Goal: Task Accomplishment & Management: Manage account settings

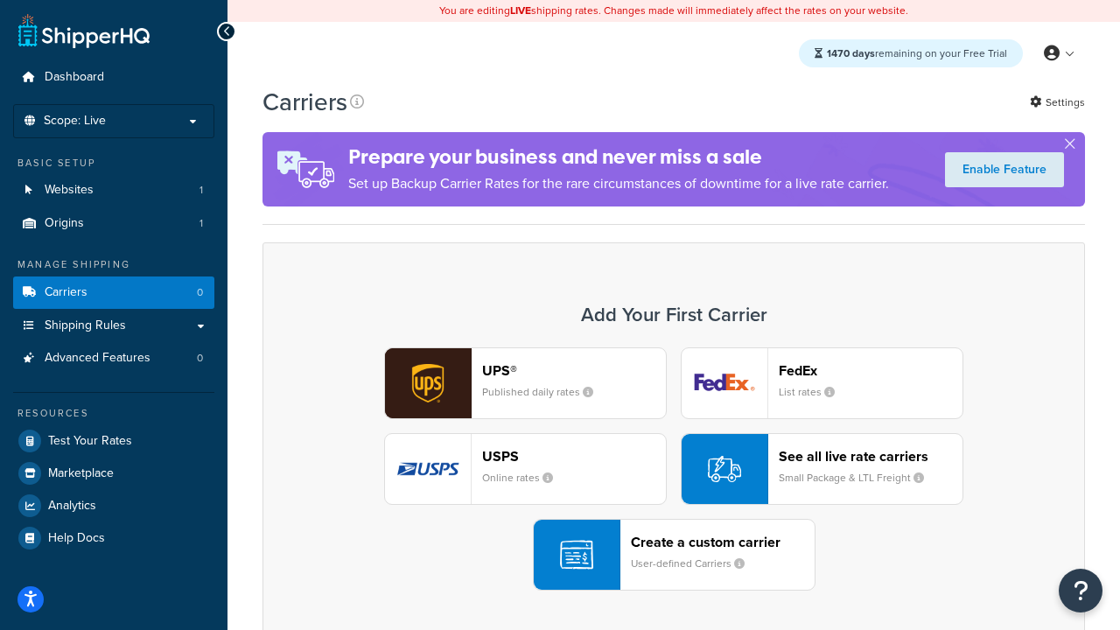
click at [673, 469] on div "UPS® Published daily rates FedEx List rates USPS Online rates See all live rate…" at bounding box center [673, 468] width 785 height 243
click at [870, 370] on header "FedEx" at bounding box center [870, 370] width 184 height 17
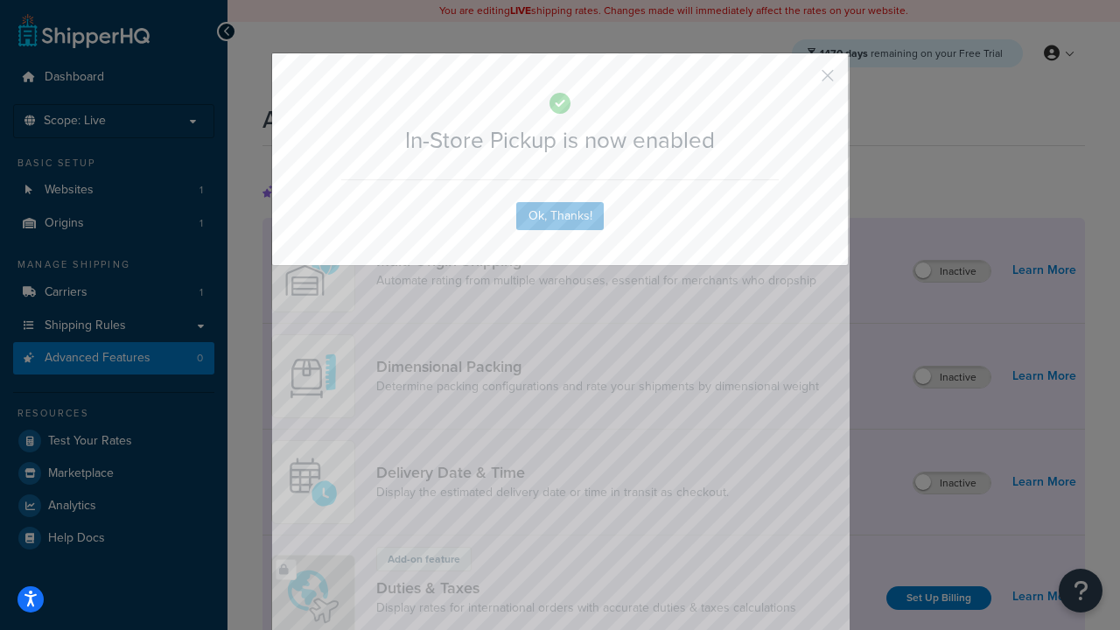
scroll to position [567, 0]
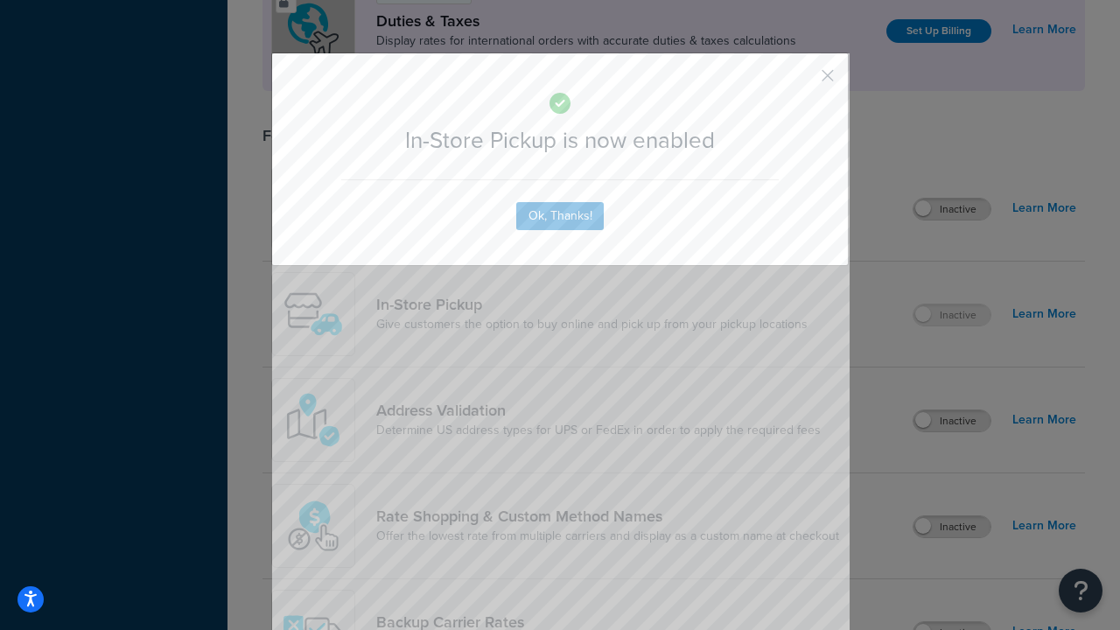
click at [801, 81] on button "button" at bounding box center [801, 82] width 4 height 4
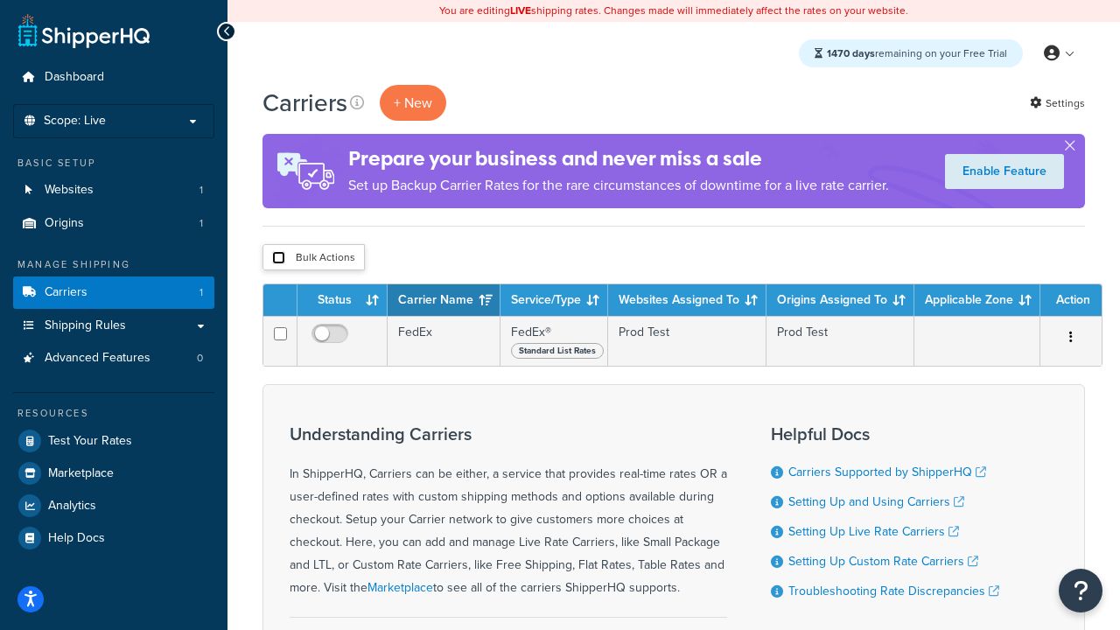
click at [278, 258] on input "checkbox" at bounding box center [278, 257] width 13 height 13
checkbox input "true"
click at [0, 0] on button "Delete" at bounding box center [0, 0] width 0 height 0
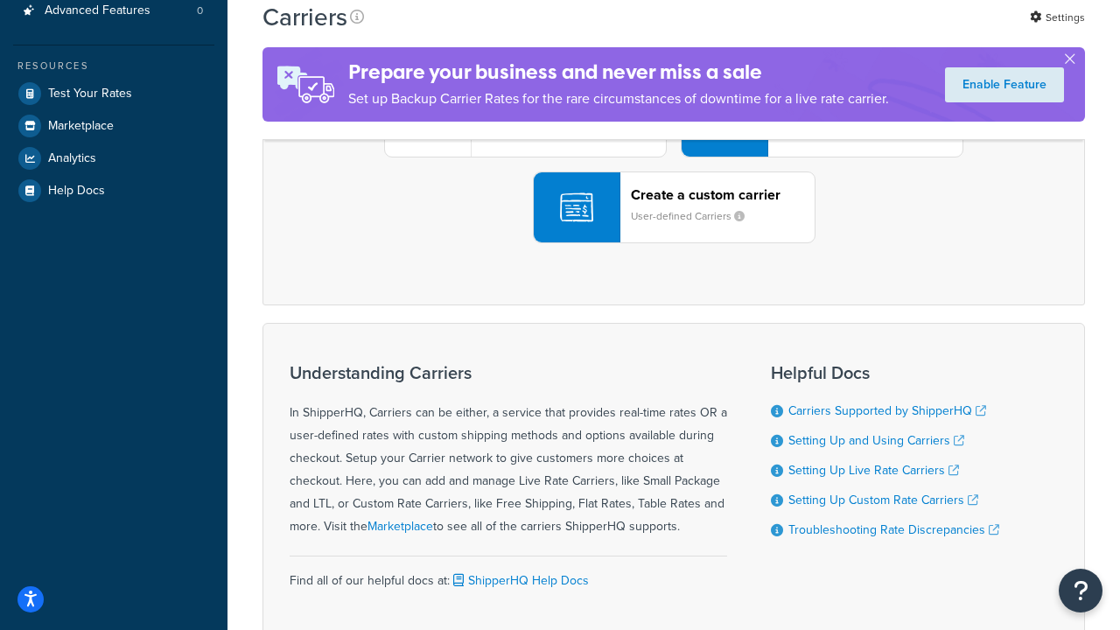
click at [673, 243] on div "UPS® Published daily rates FedEx List rates USPS Online rates See all live rate…" at bounding box center [673, 121] width 785 height 243
click at [870, 31] on header "FedEx" at bounding box center [870, 23] width 184 height 17
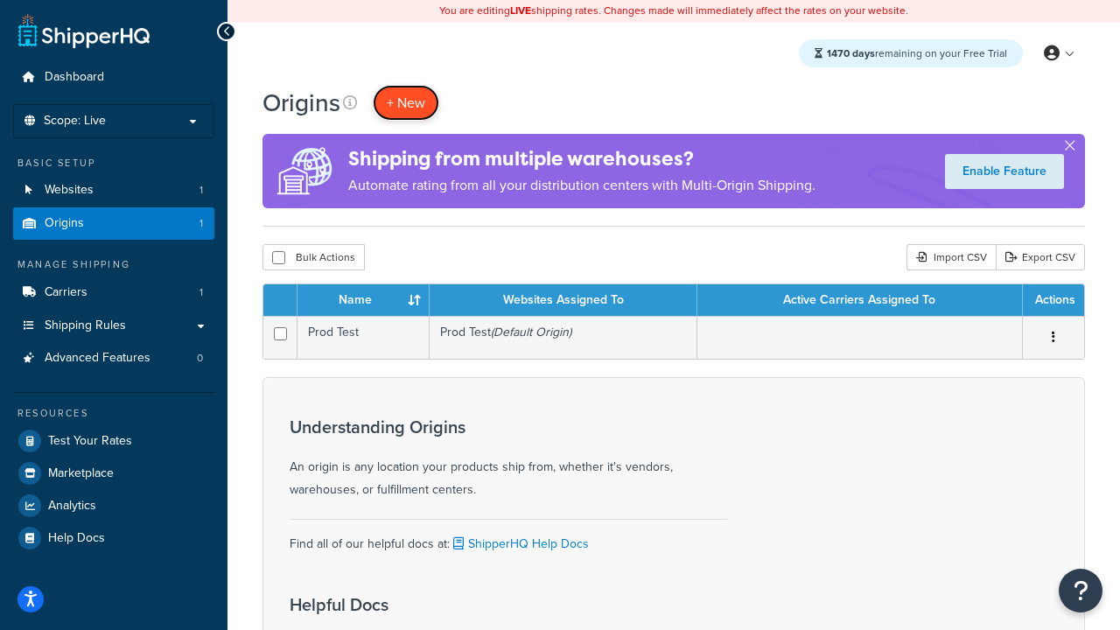
click at [405, 102] on span "+ New" at bounding box center [406, 103] width 38 height 20
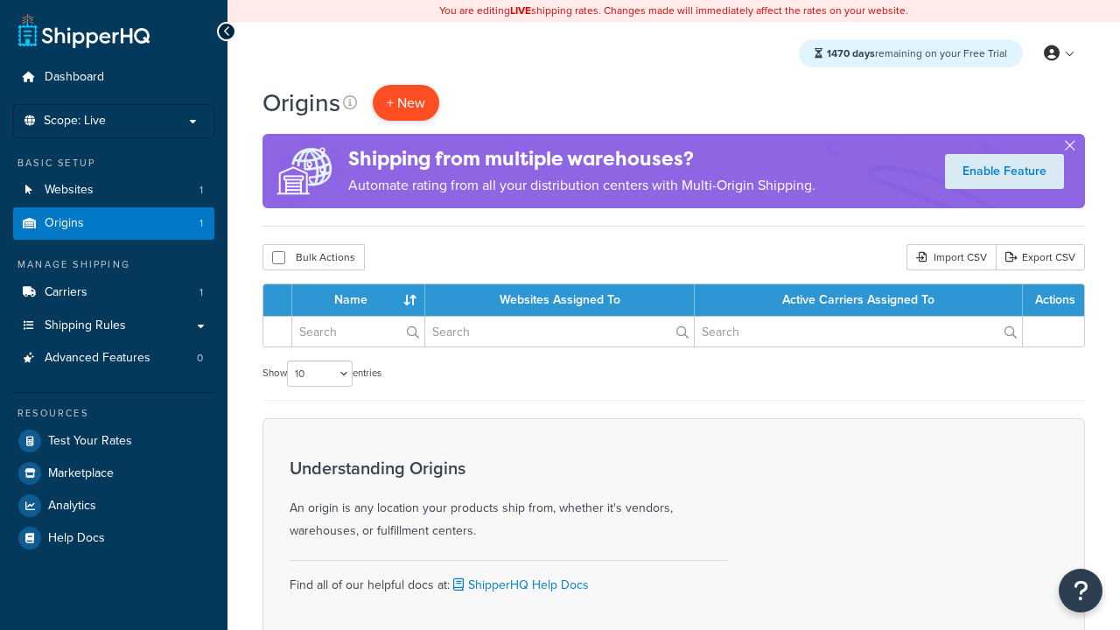
click at [405, 102] on span "+ New" at bounding box center [406, 103] width 38 height 20
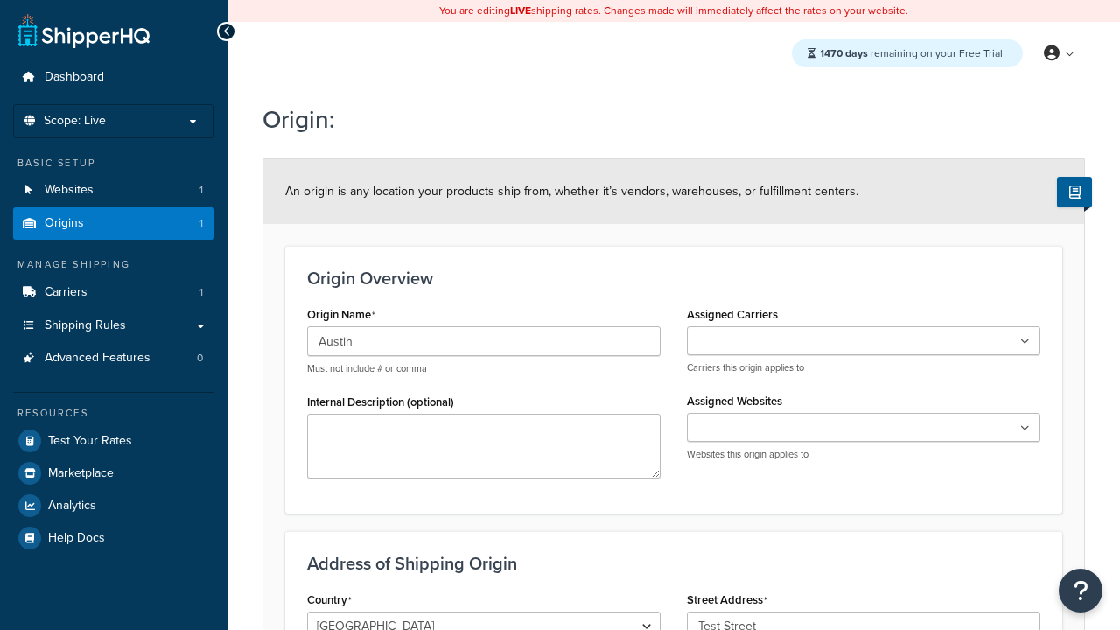
type input "Test Street"
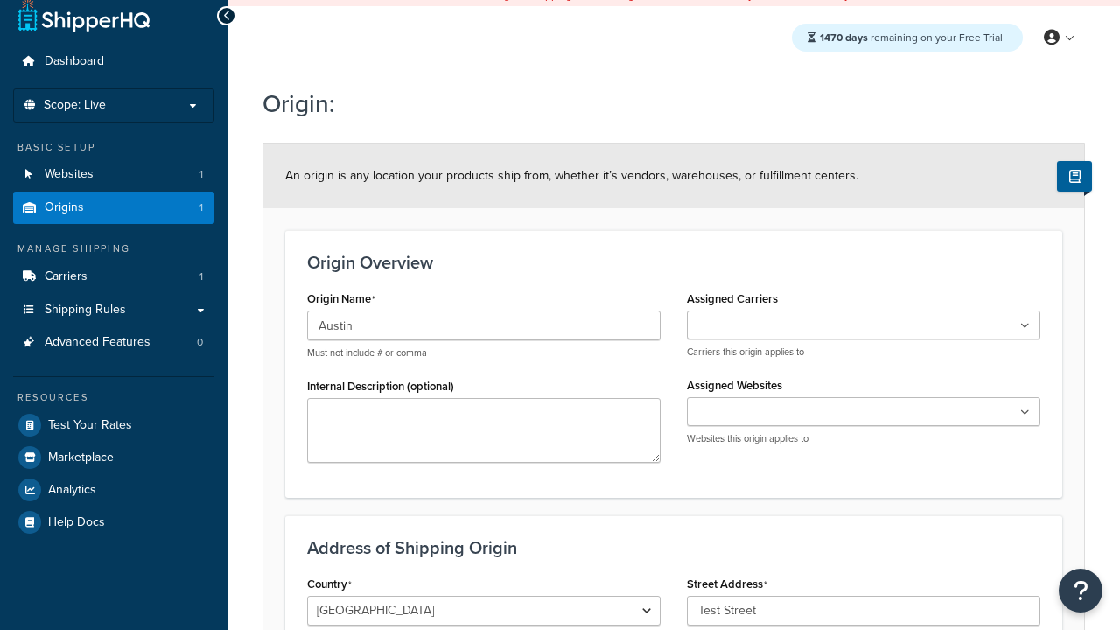
type input "Austin"
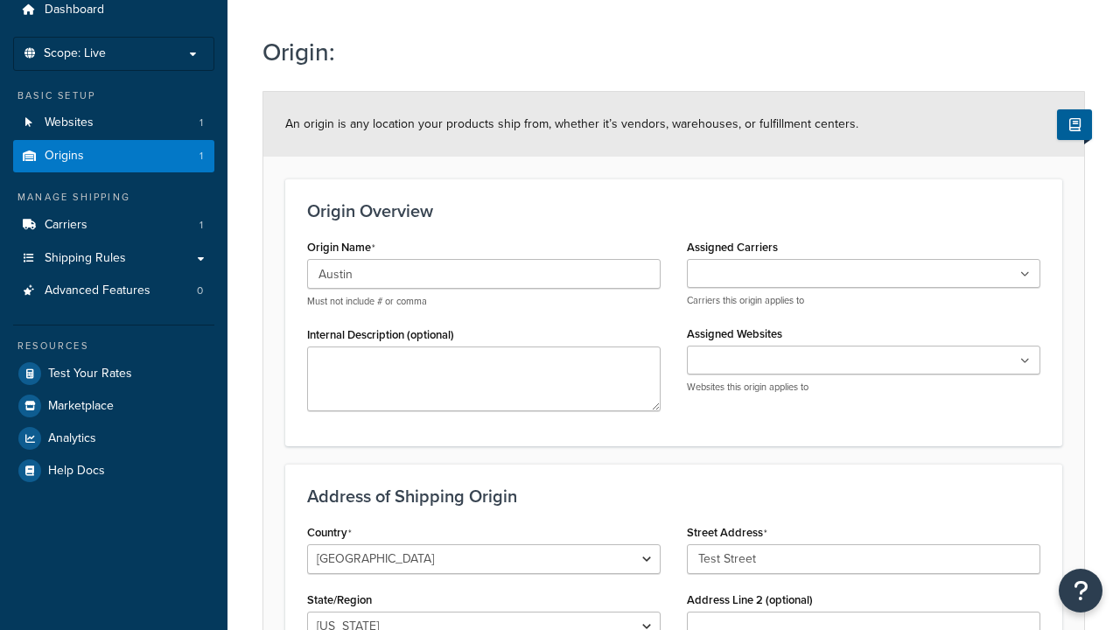
select select "43"
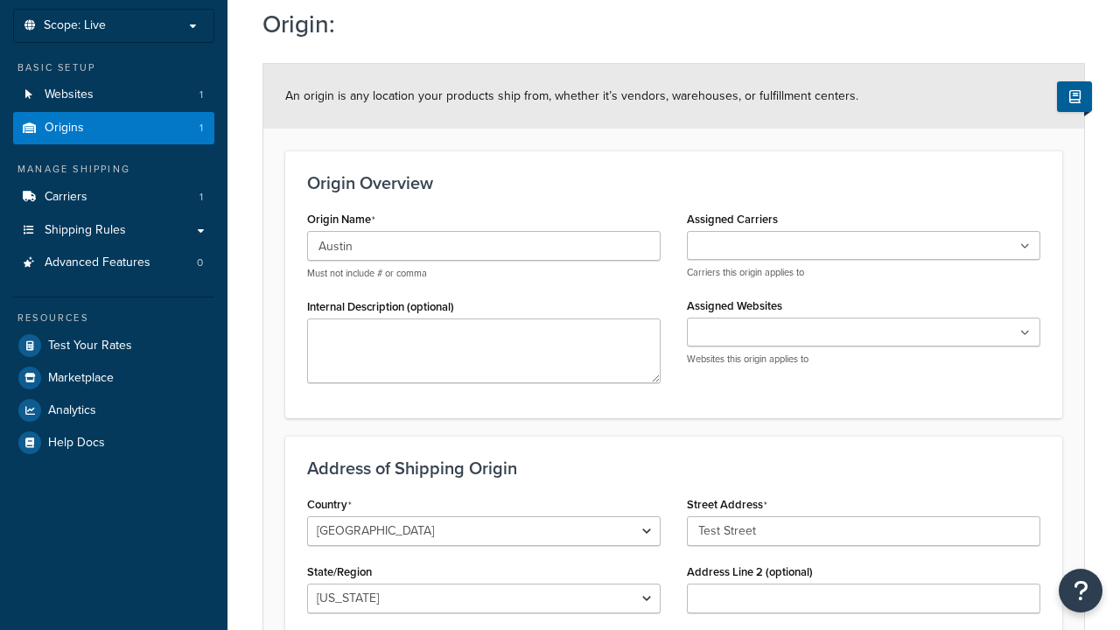
type input "Austin"
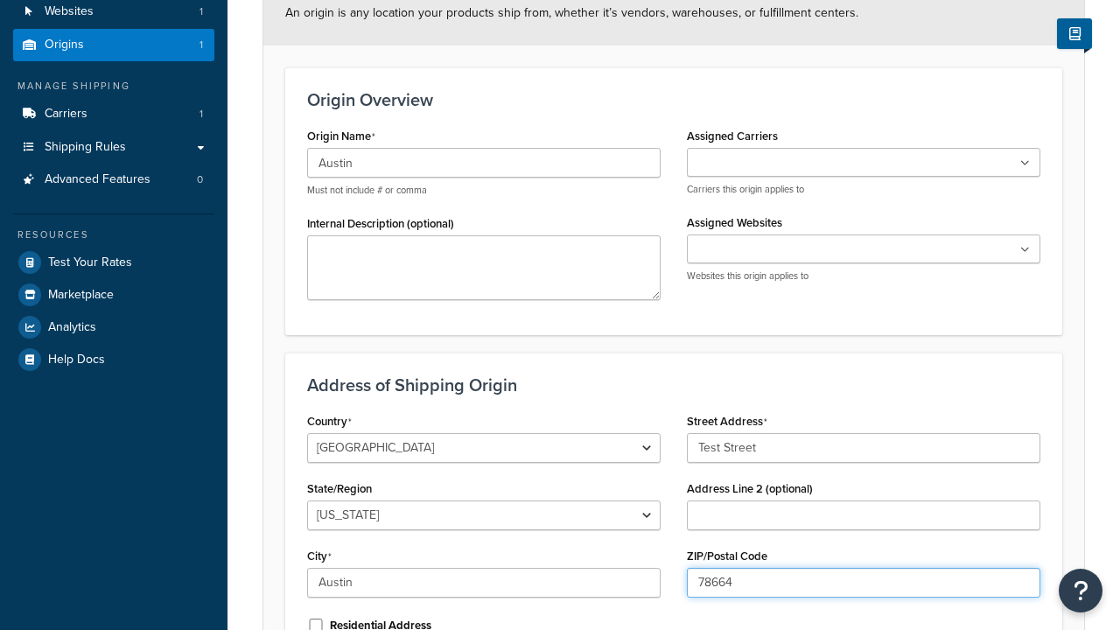
scroll to position [0, 0]
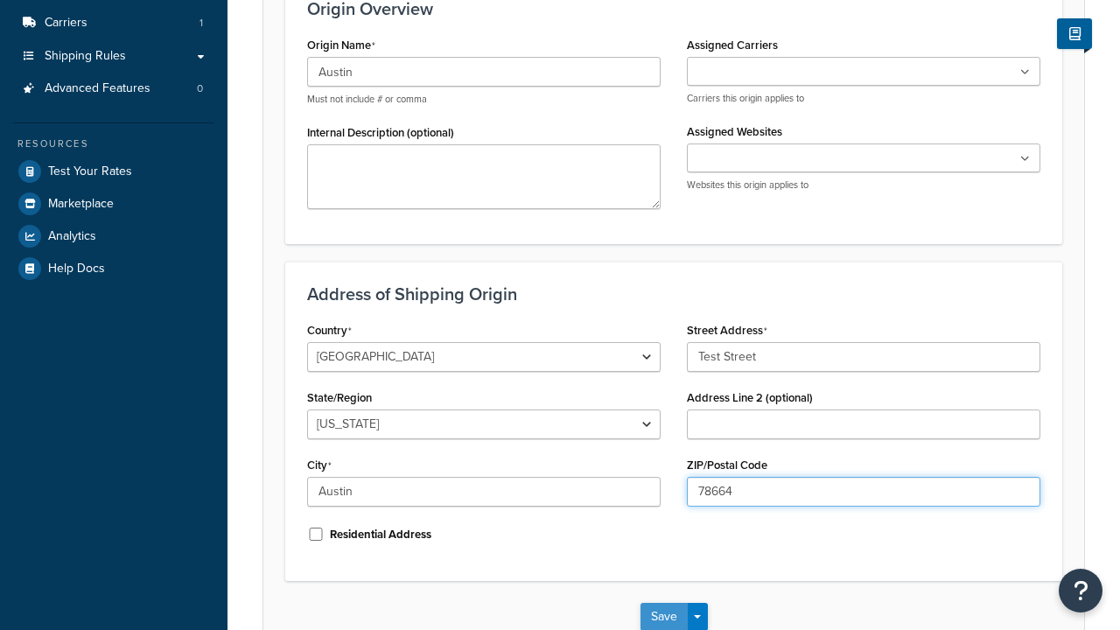
type input "78664"
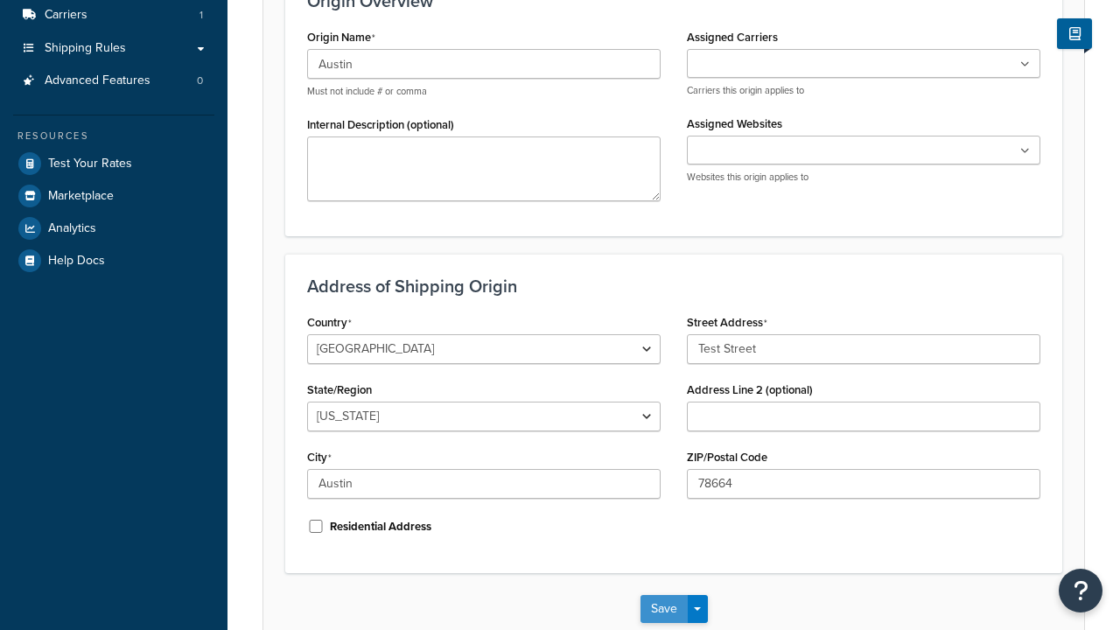
click at [663, 595] on button "Save" at bounding box center [663, 609] width 47 height 28
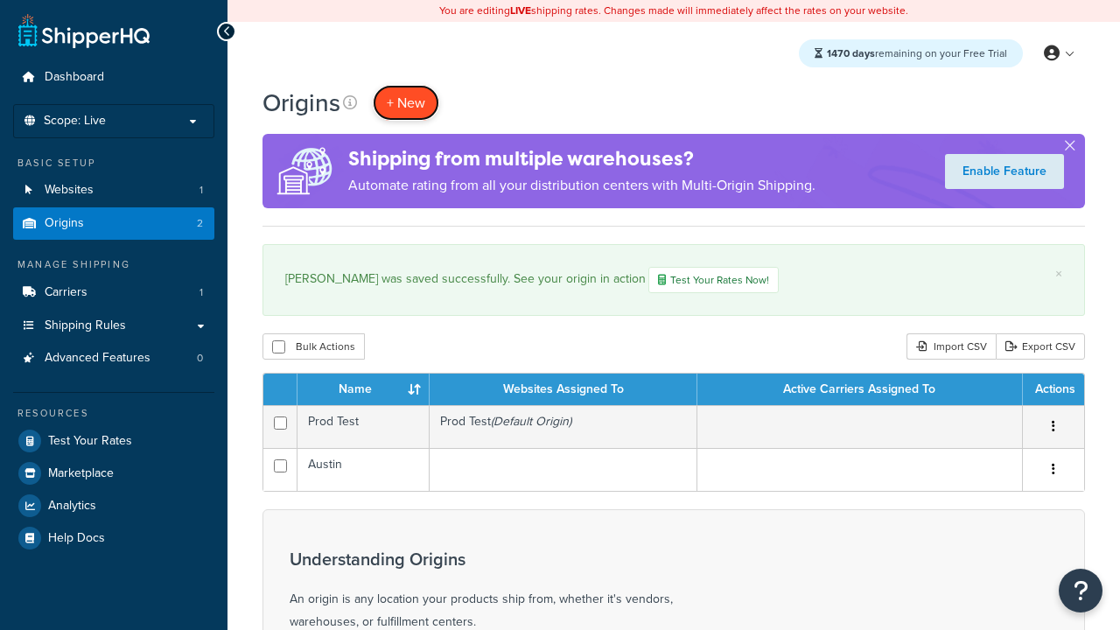
click at [405, 102] on span "+ New" at bounding box center [406, 103] width 38 height 20
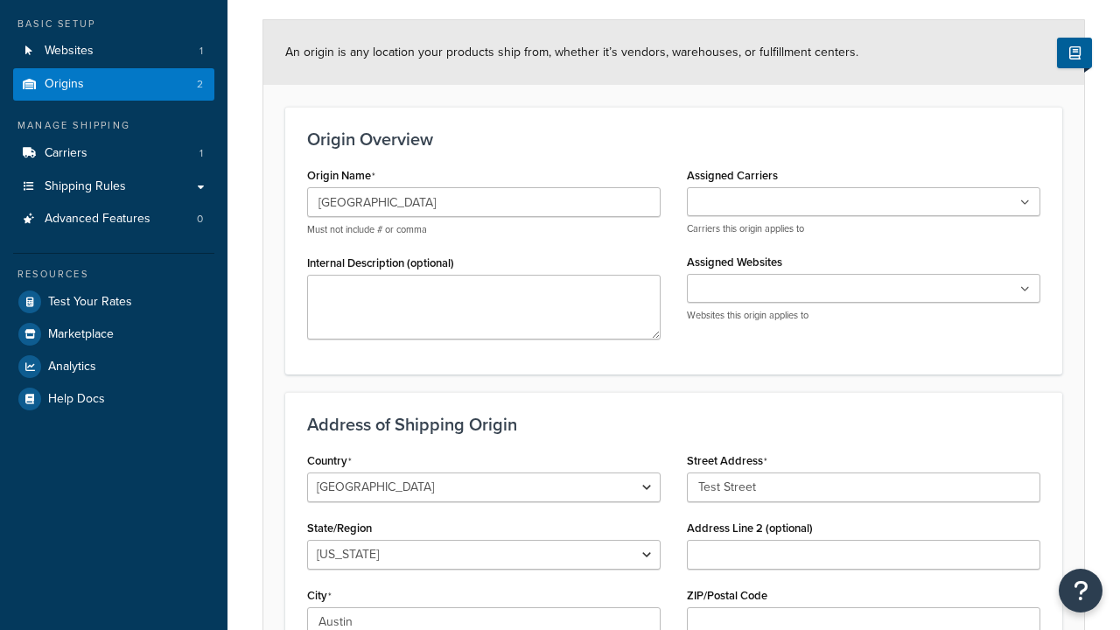
select select "43"
type input "Austin"
type input "78664"
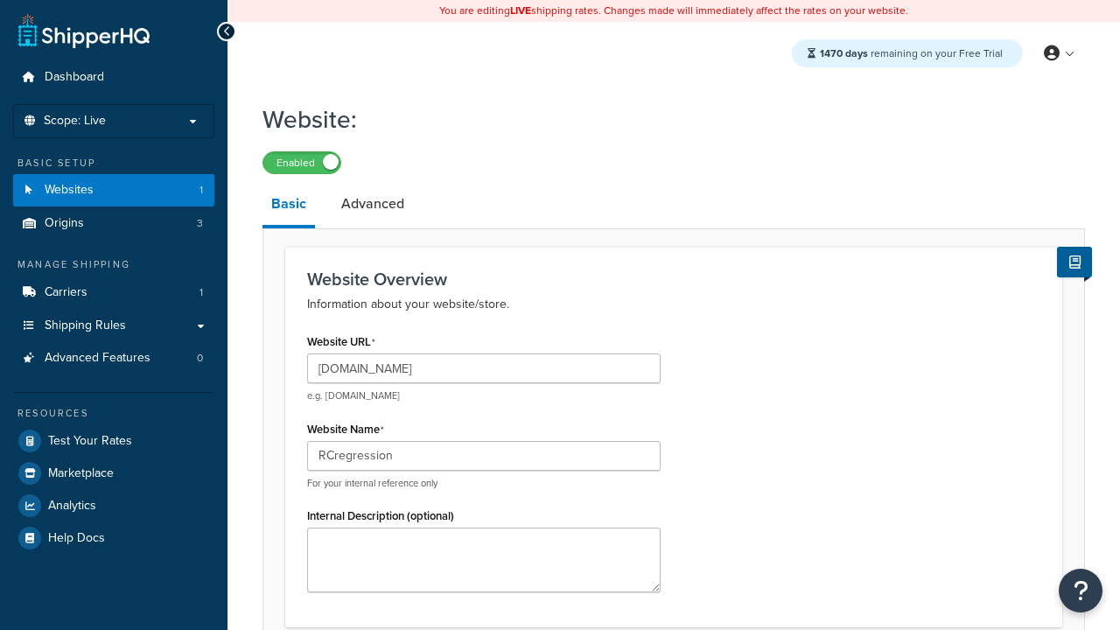
type input "RCregression"
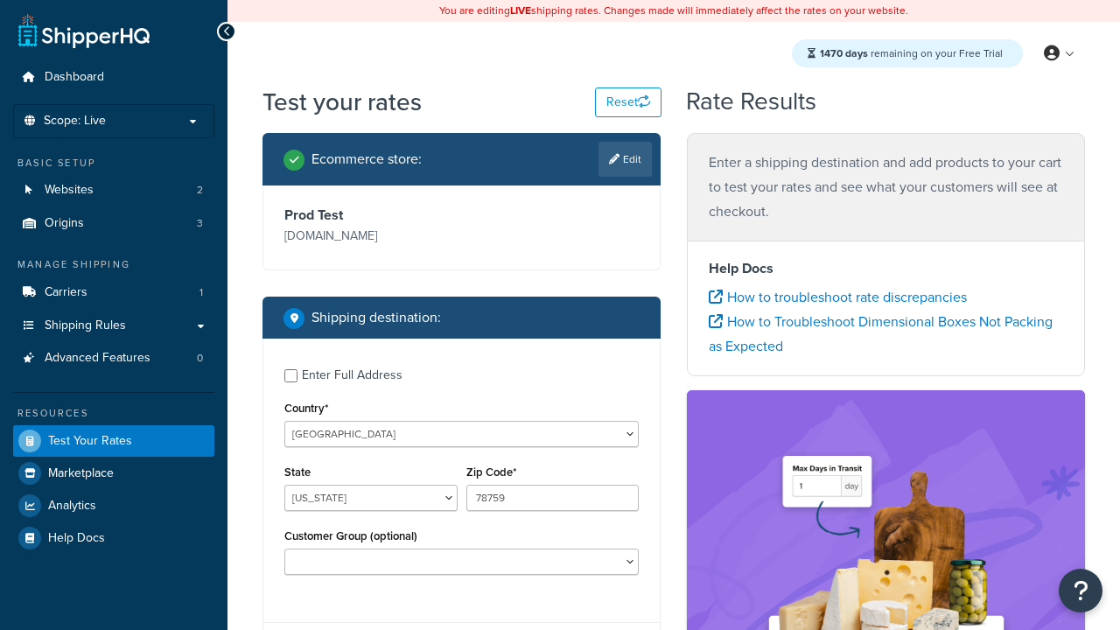
select select "[GEOGRAPHIC_DATA]"
type input "78628"
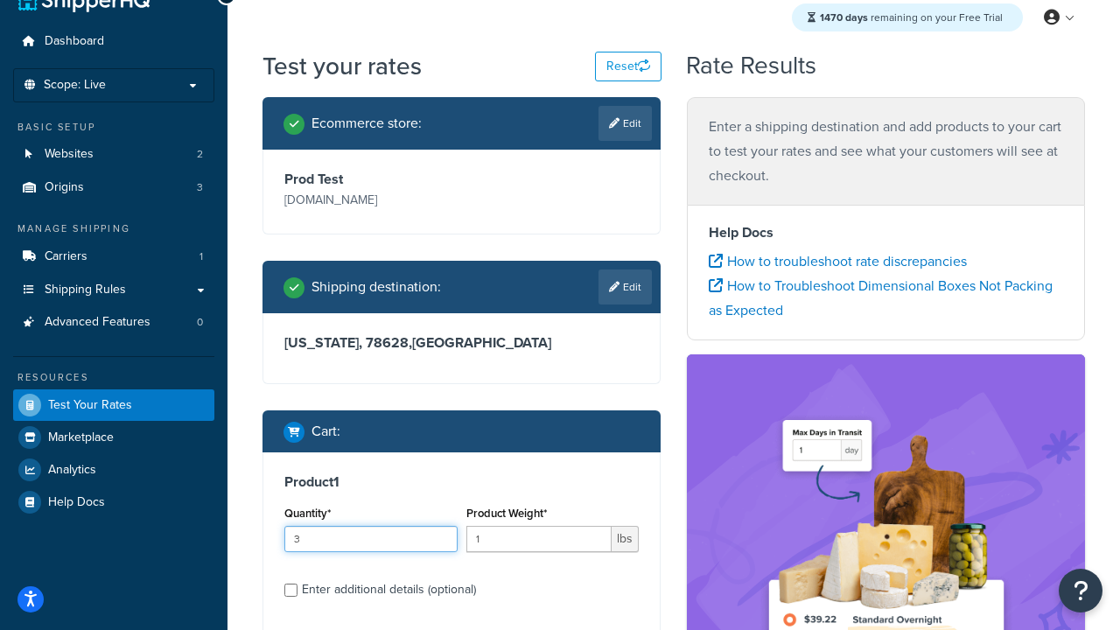
type input "3"
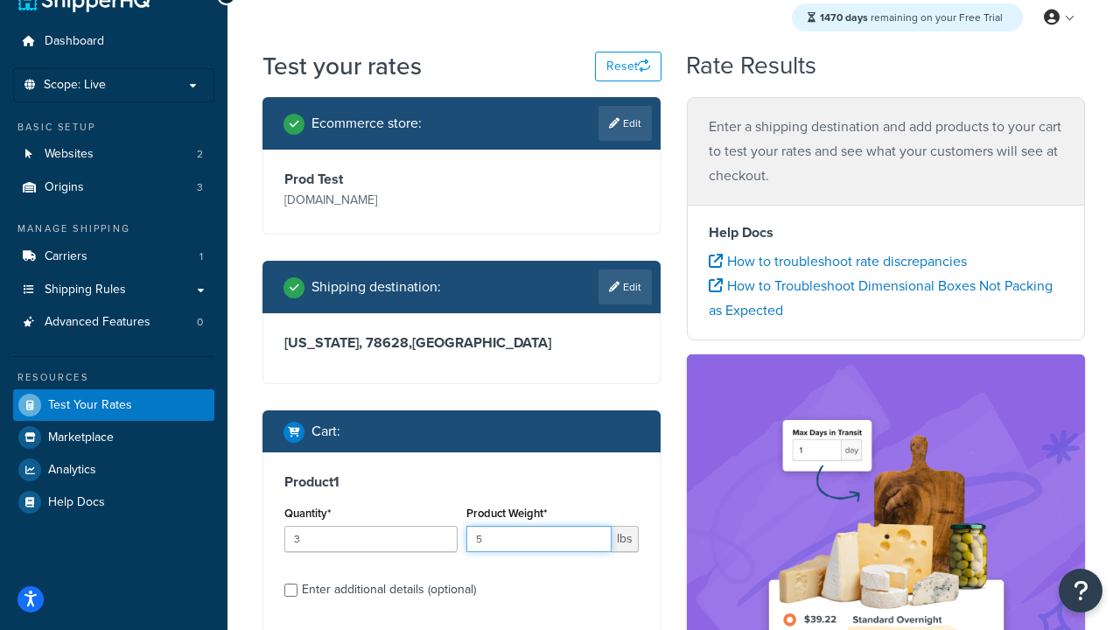
type input "5"
click at [290, 590] on input "Enter additional details (optional)" at bounding box center [290, 589] width 13 height 13
checkbox input "true"
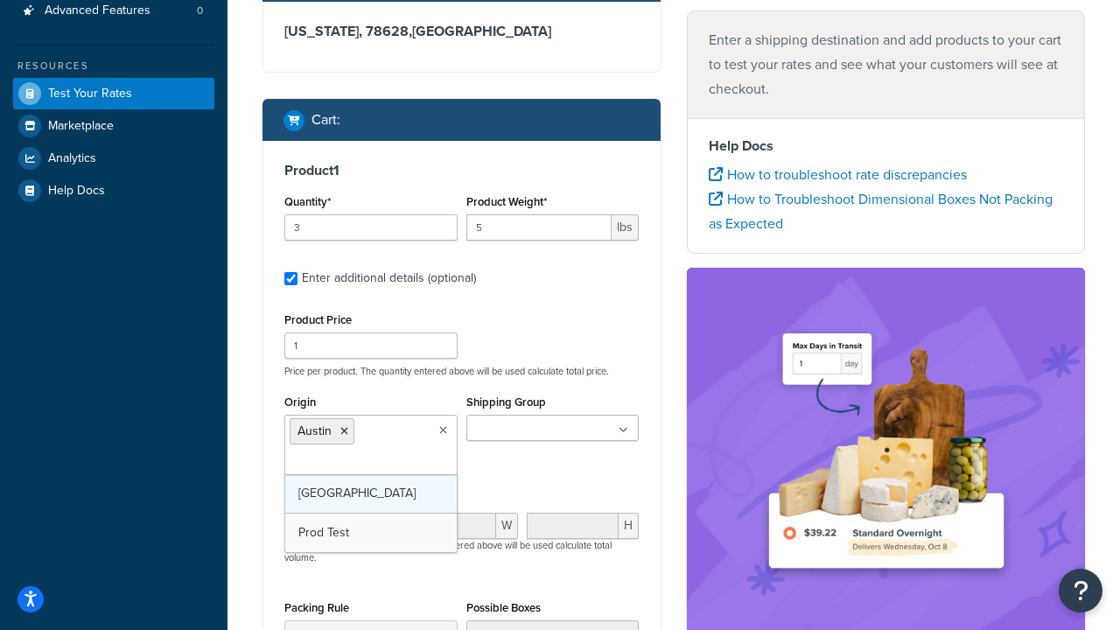
scroll to position [0, 0]
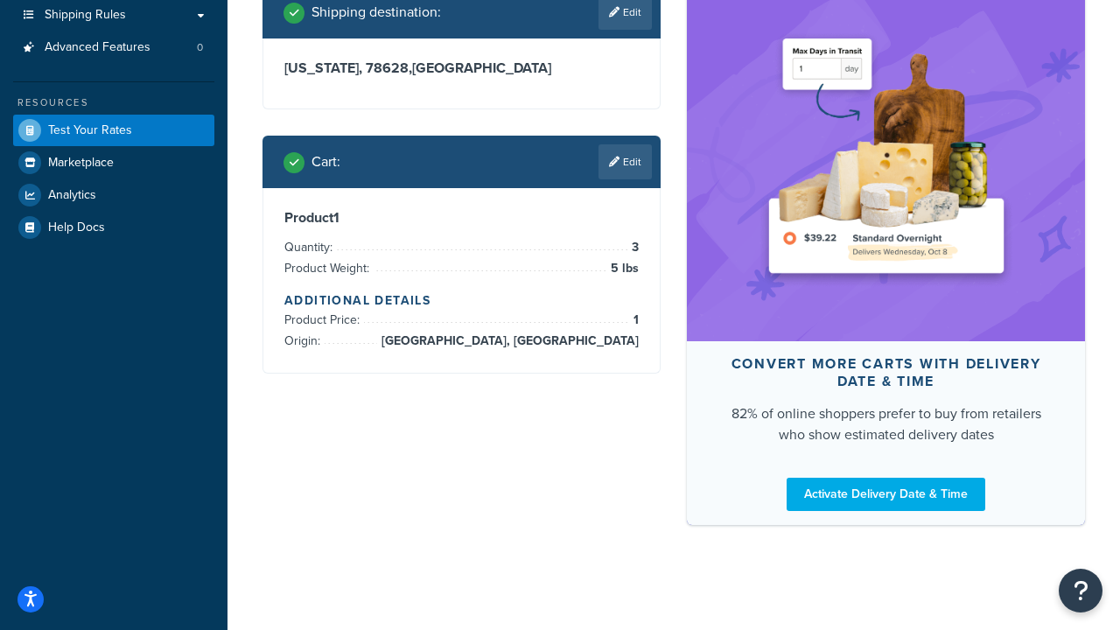
scroll to position [493, 0]
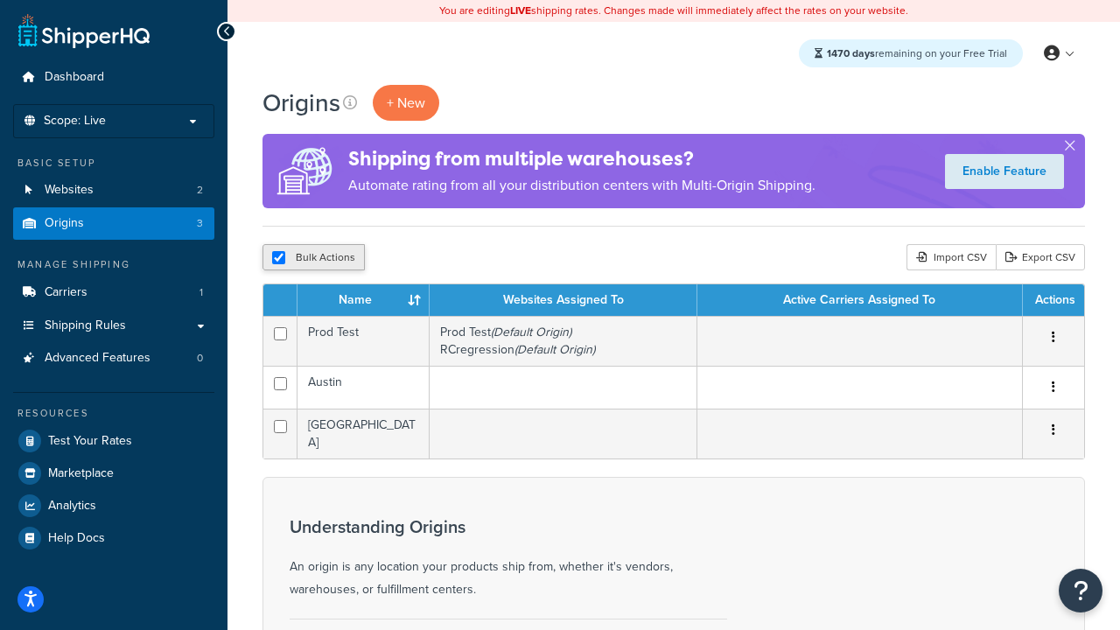
click at [278, 258] on input "checkbox" at bounding box center [278, 257] width 13 height 13
checkbox input "false"
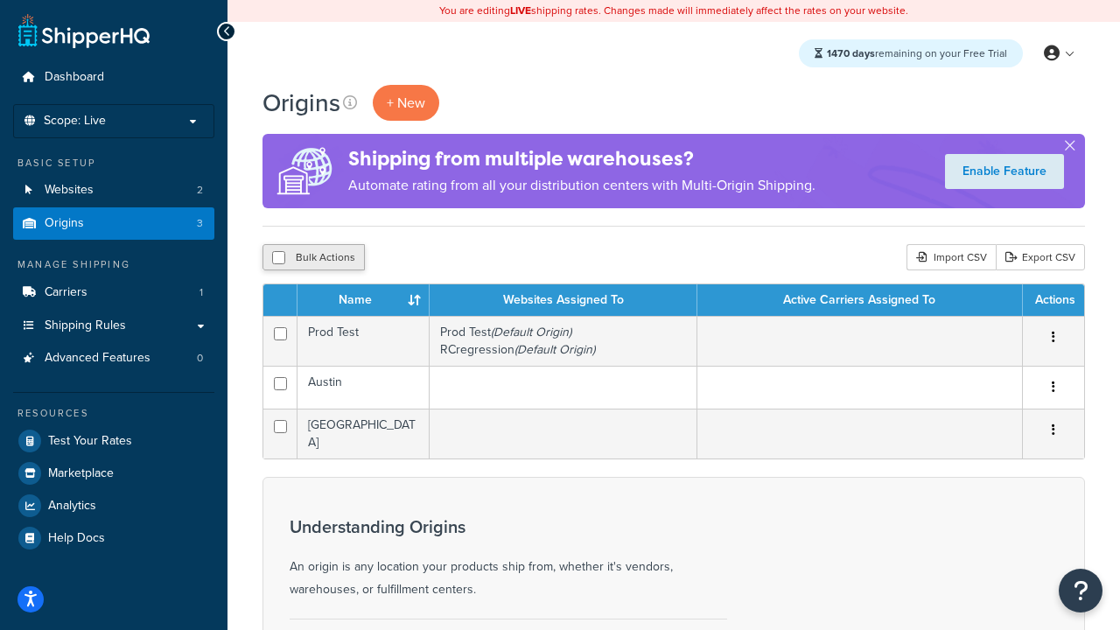
click at [278, 258] on input "checkbox" at bounding box center [278, 257] width 13 height 13
checkbox input "true"
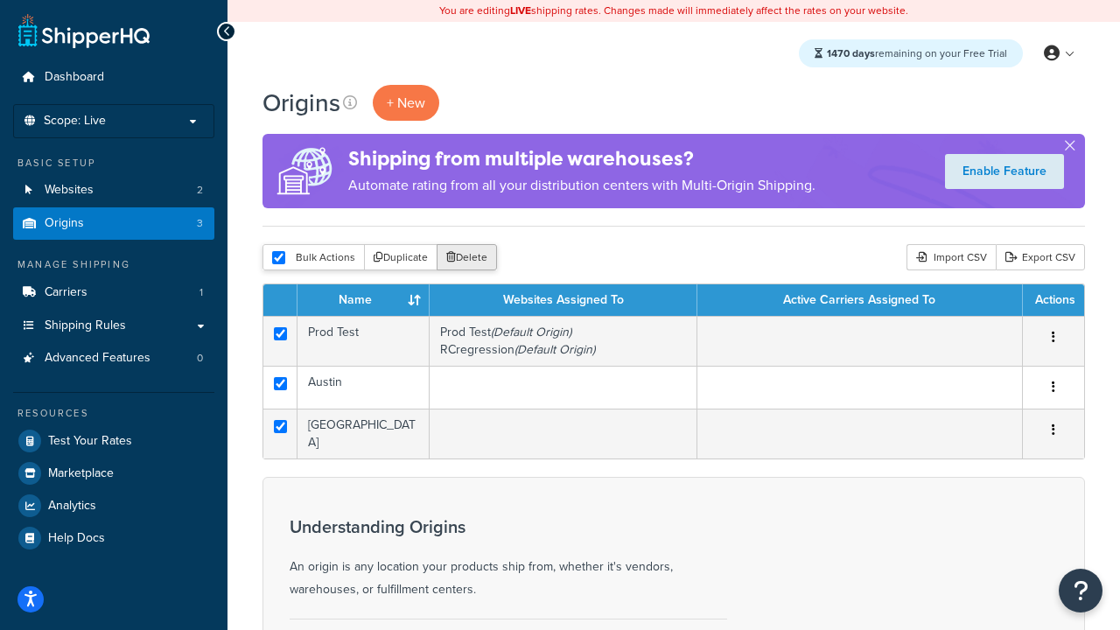
click at [465, 258] on button "Delete" at bounding box center [466, 257] width 60 height 26
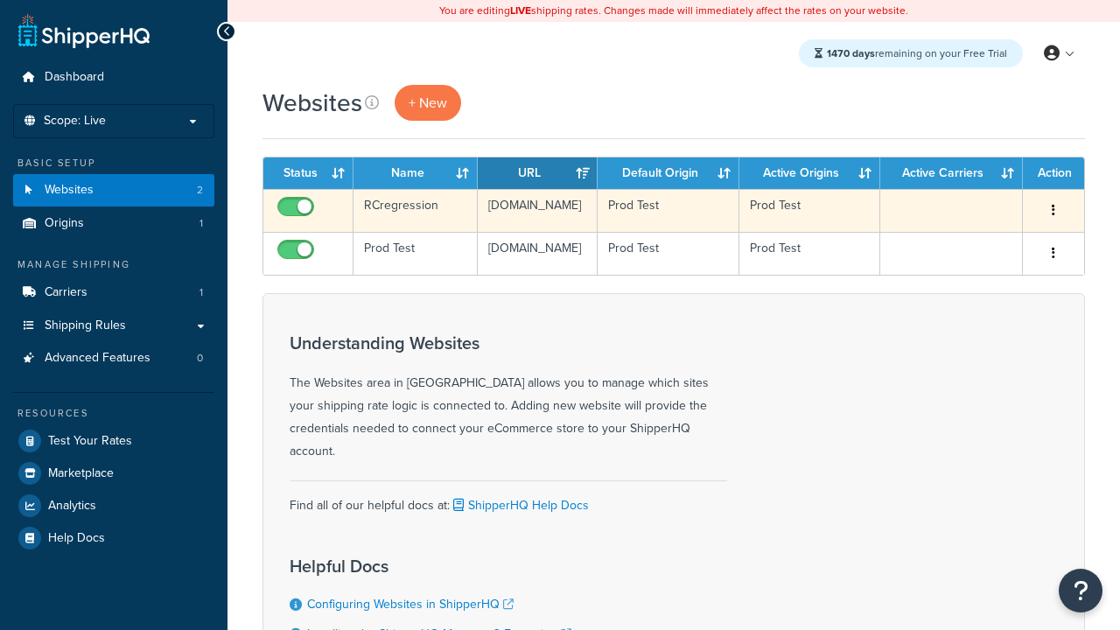
click at [1052, 211] on icon "button" at bounding box center [1052, 210] width 3 height 12
click at [0, 0] on link "Delete" at bounding box center [0, 0] width 0 height 0
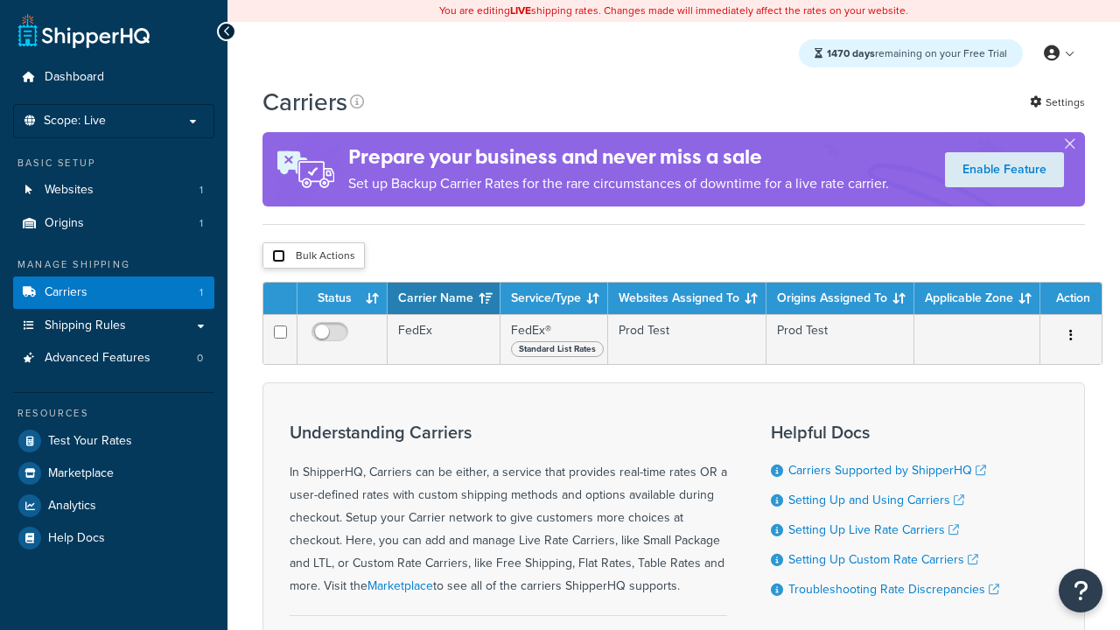
click at [278, 256] on input "checkbox" at bounding box center [278, 255] width 13 height 13
checkbox input "true"
click at [0, 0] on button "Delete" at bounding box center [0, 0] width 0 height 0
